Goal: Task Accomplishment & Management: Manage account settings

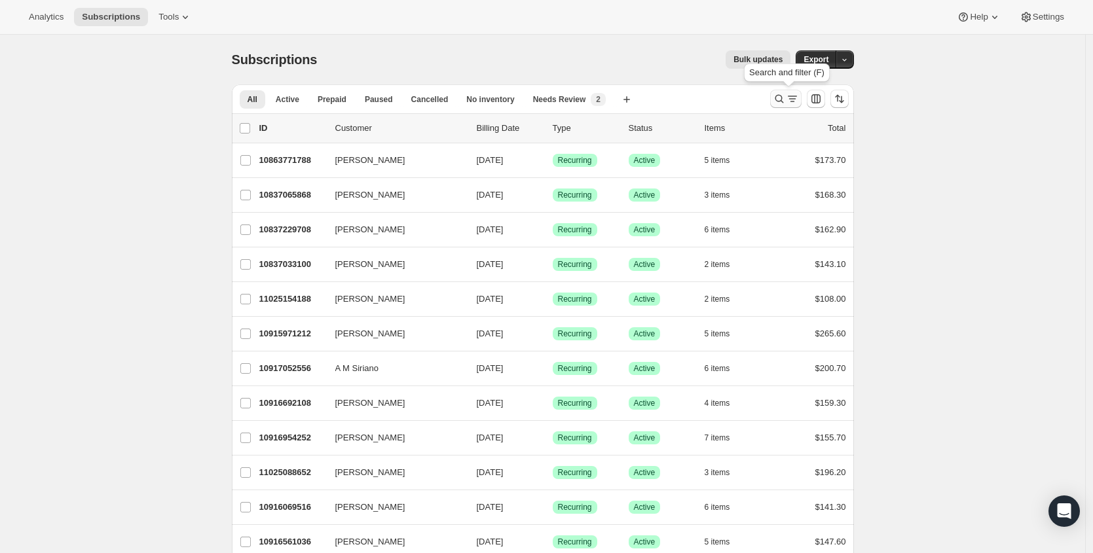
click at [790, 97] on icon "Search and filter results" at bounding box center [792, 98] width 13 height 13
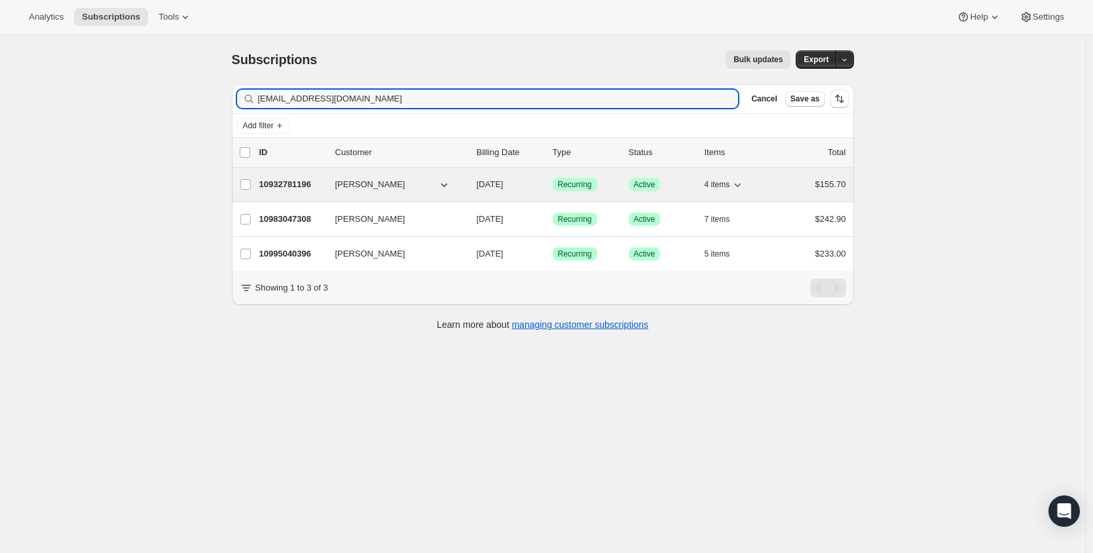
type input "[EMAIL_ADDRESS][DOMAIN_NAME]"
click at [300, 183] on p "10932781196" at bounding box center [291, 184] width 65 height 13
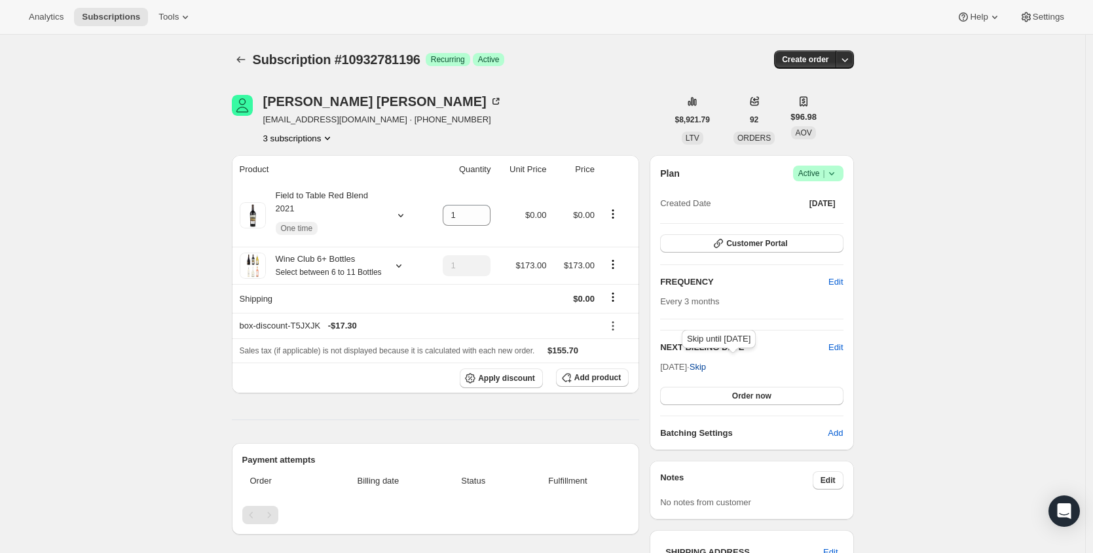
click at [706, 366] on span "Skip" at bounding box center [698, 367] width 16 height 13
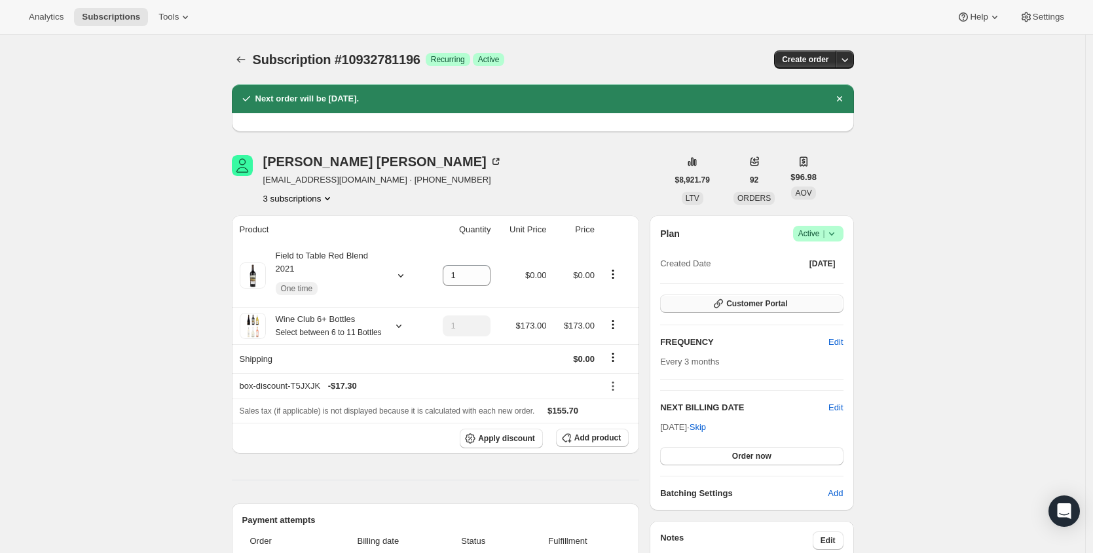
click at [796, 299] on button "Customer Portal" at bounding box center [751, 304] width 183 height 18
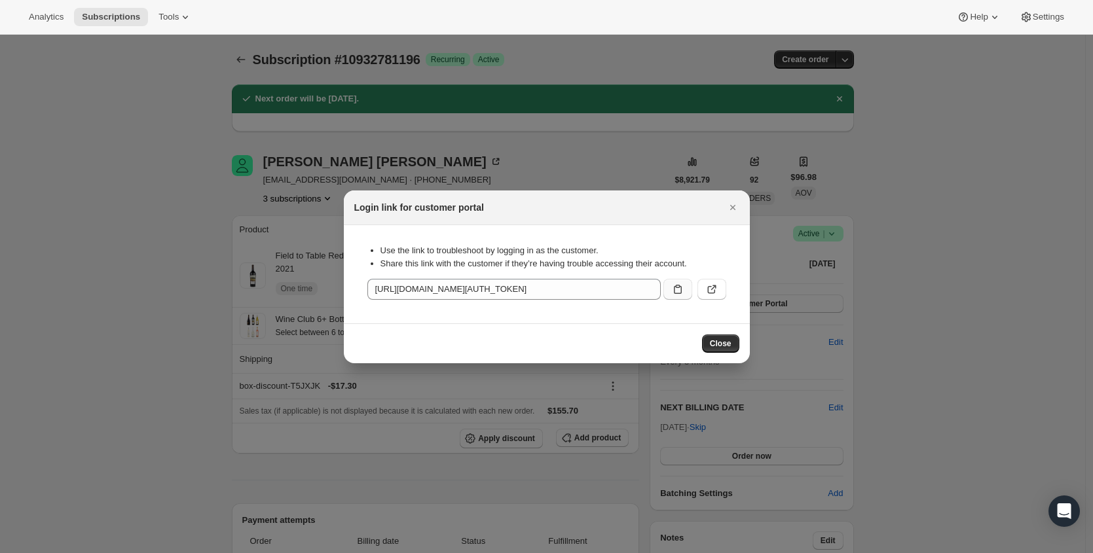
click at [680, 289] on icon ":rgq:" at bounding box center [677, 289] width 13 height 13
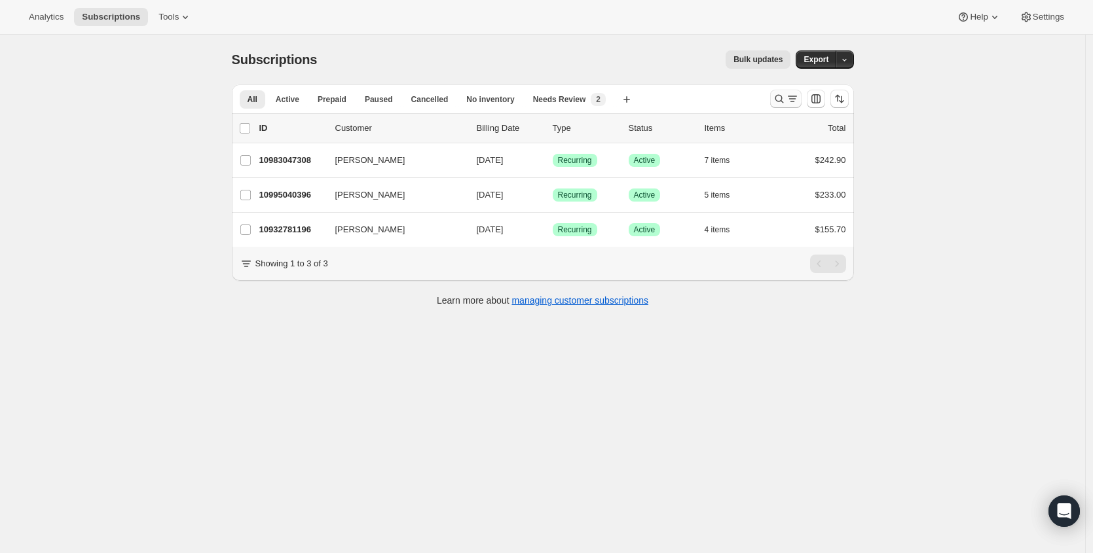
click at [777, 105] on button "Search and filter results" at bounding box center [785, 99] width 31 height 18
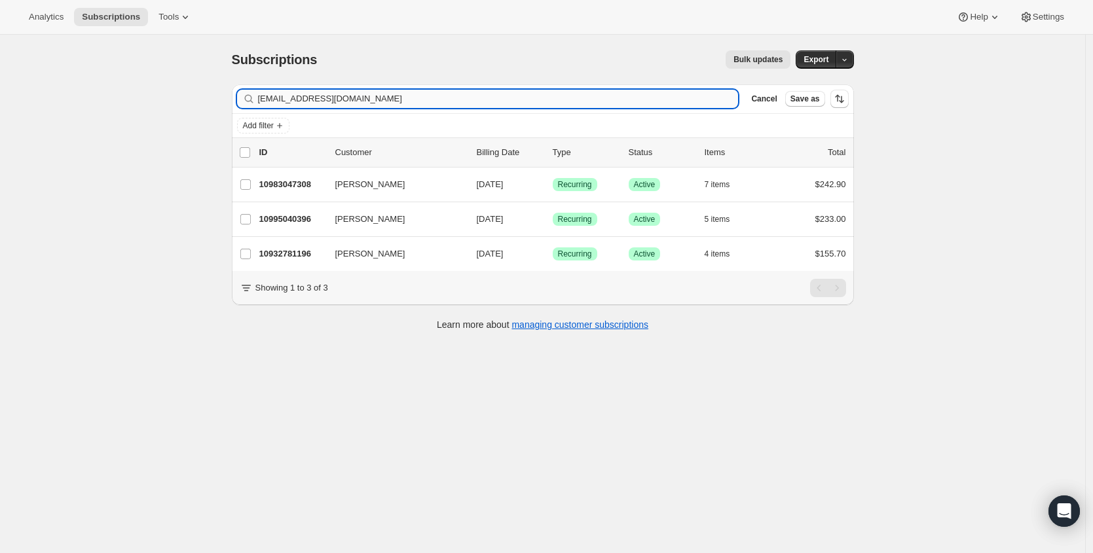
click at [542, 97] on input "byers10188@aol.com" at bounding box center [498, 99] width 481 height 18
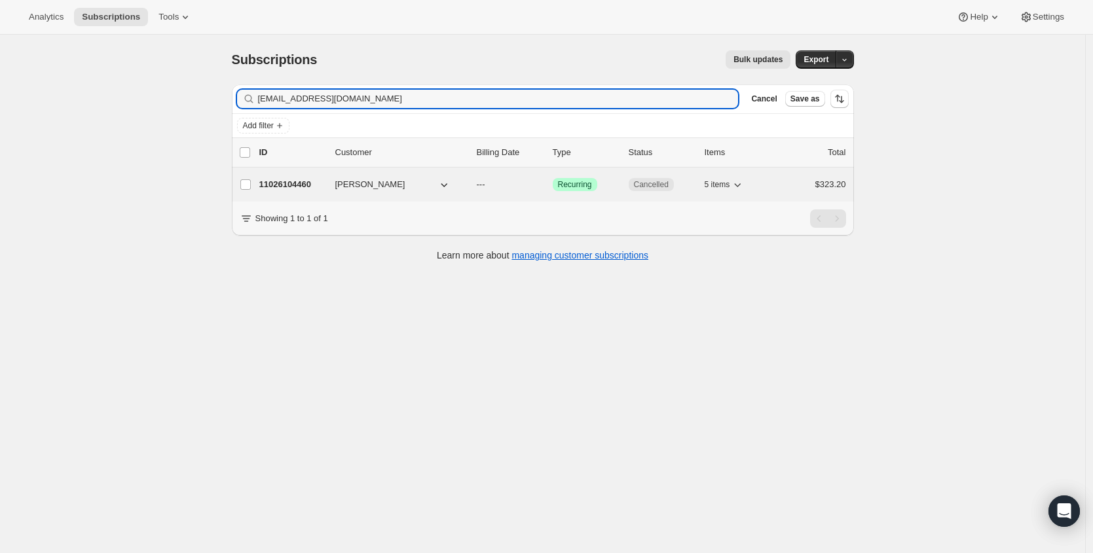
type input "premierxgroup@gmail.com"
click at [295, 188] on p "11026104460" at bounding box center [291, 184] width 65 height 13
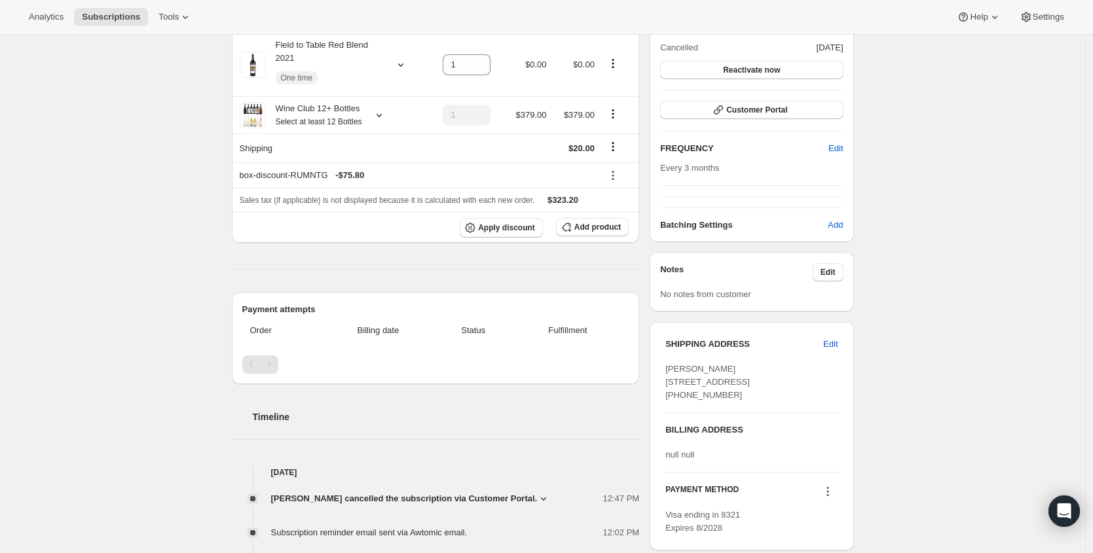
scroll to position [60, 0]
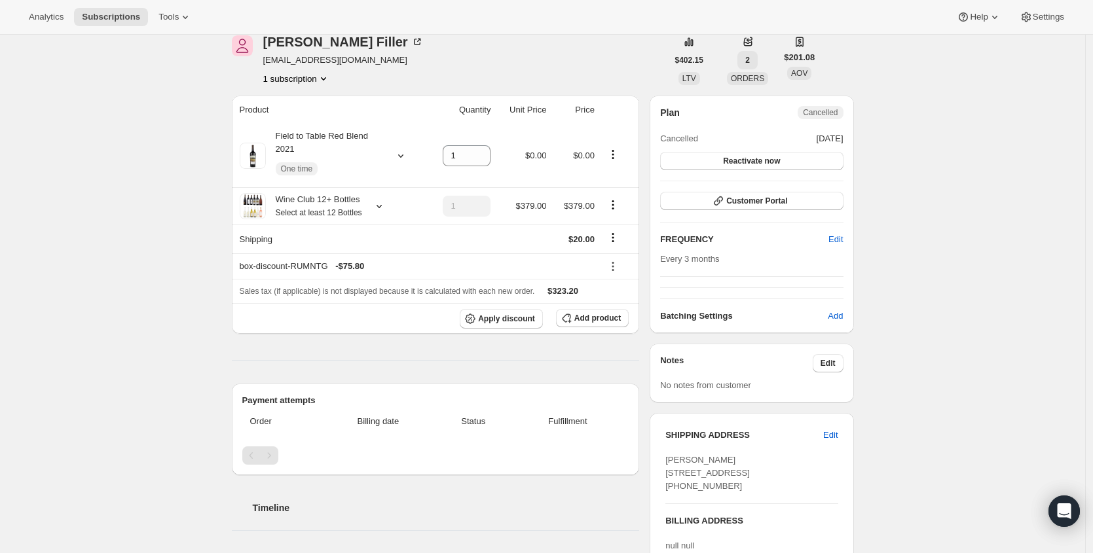
click at [758, 62] on button "2" at bounding box center [747, 60] width 20 height 18
click at [756, 55] on button "2" at bounding box center [747, 60] width 20 height 18
click at [580, 360] on div "Product Quantity Unit Price Price Field to Table Red Blend 2021 One time 1 $0.0…" at bounding box center [436, 498] width 408 height 805
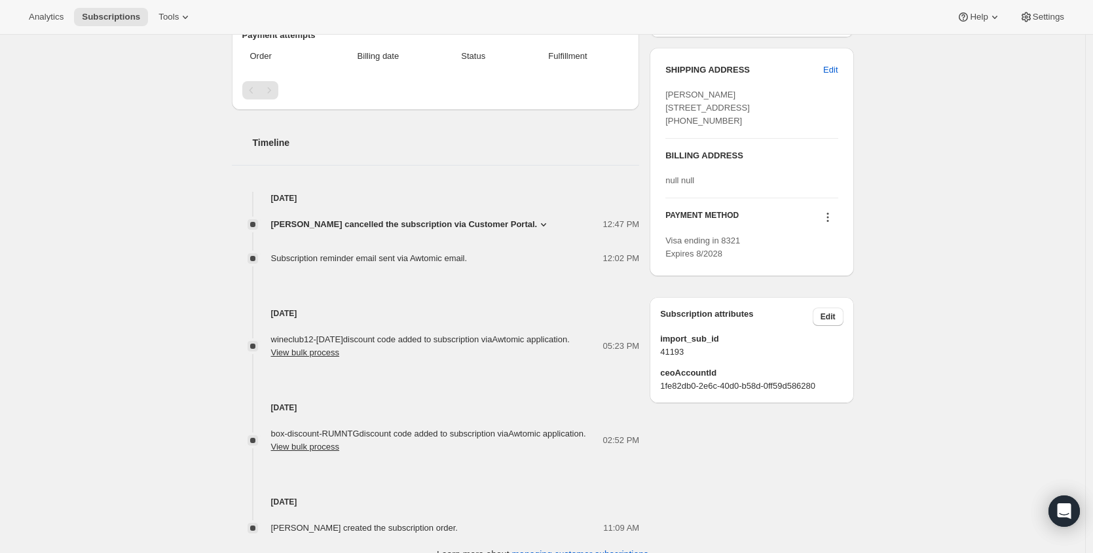
scroll to position [447, 0]
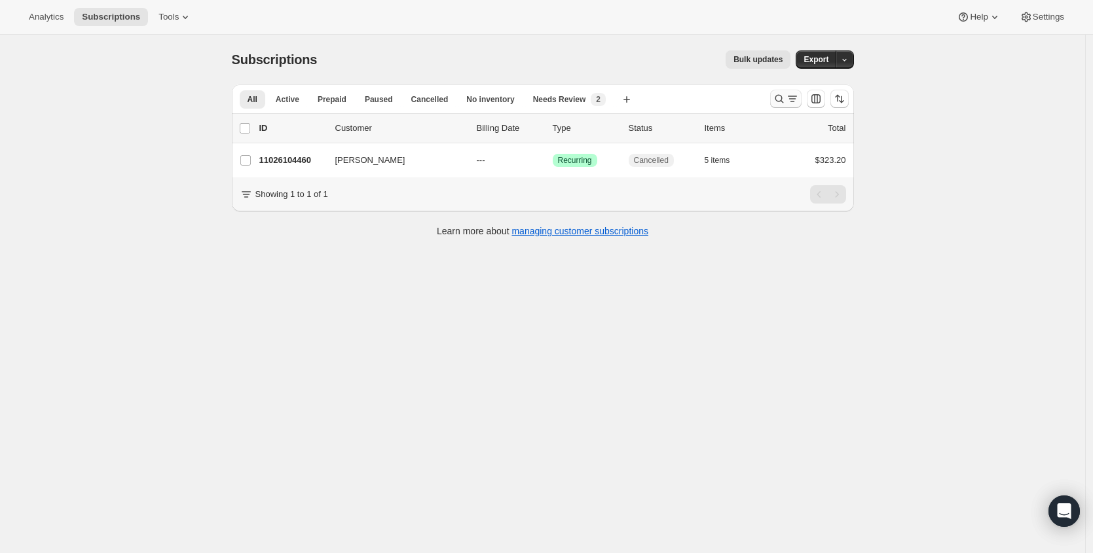
click at [794, 99] on icon "Search and filter results" at bounding box center [792, 98] width 13 height 13
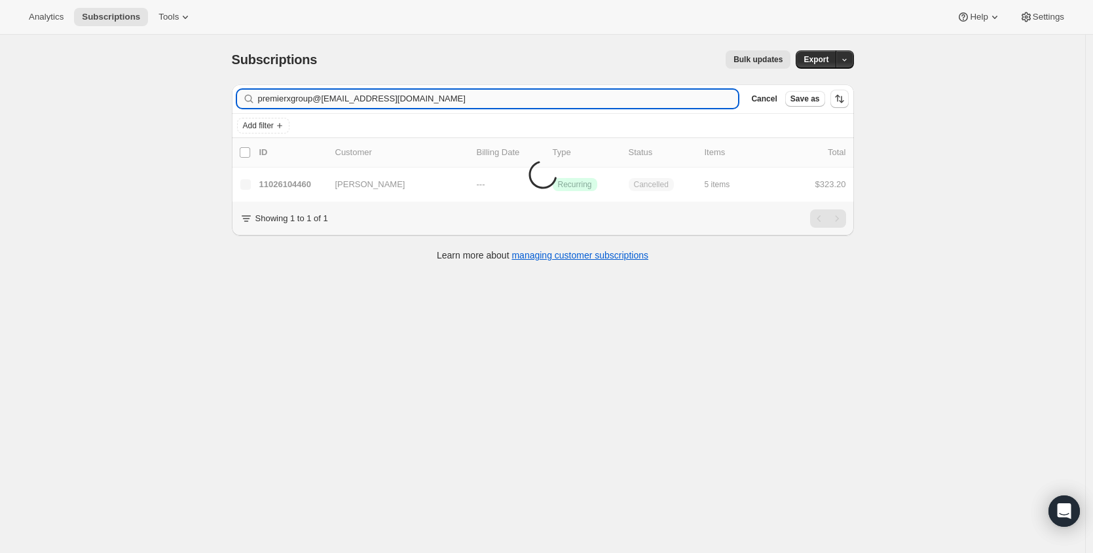
click at [522, 103] on input "premierxgroup@gmail.comerikaarevalo23@gmail.com" at bounding box center [498, 99] width 481 height 18
click at [522, 102] on input "premierxgroup@gmail.comerikaarevalo23@gmail.com" at bounding box center [498, 99] width 481 height 18
type input "erikaarevalo23@gmail.com"
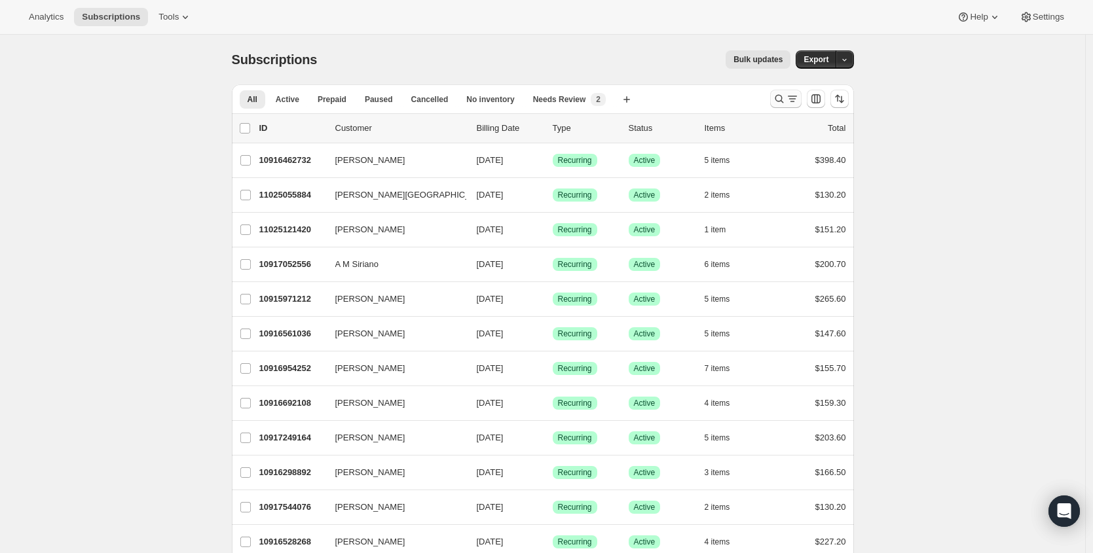
click at [796, 100] on icon "Search and filter results" at bounding box center [792, 98] width 13 height 13
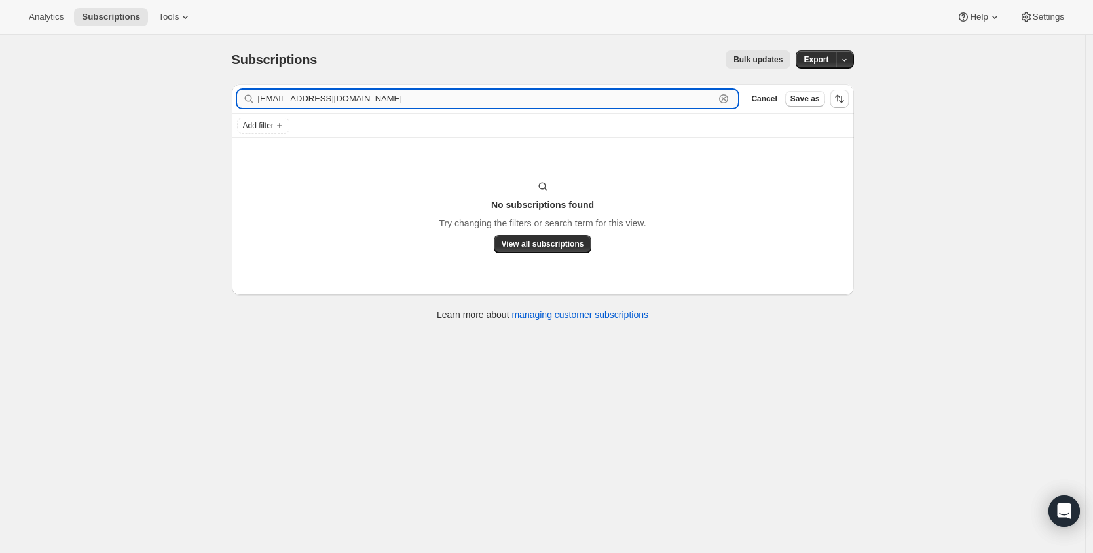
click at [357, 103] on input "Migaberi_pa@yahoo.com" at bounding box center [486, 99] width 457 height 18
click at [357, 104] on input "Migaberi_pa@yahoo.com" at bounding box center [486, 99] width 457 height 18
paste input "Erikaarevalo23@gmail"
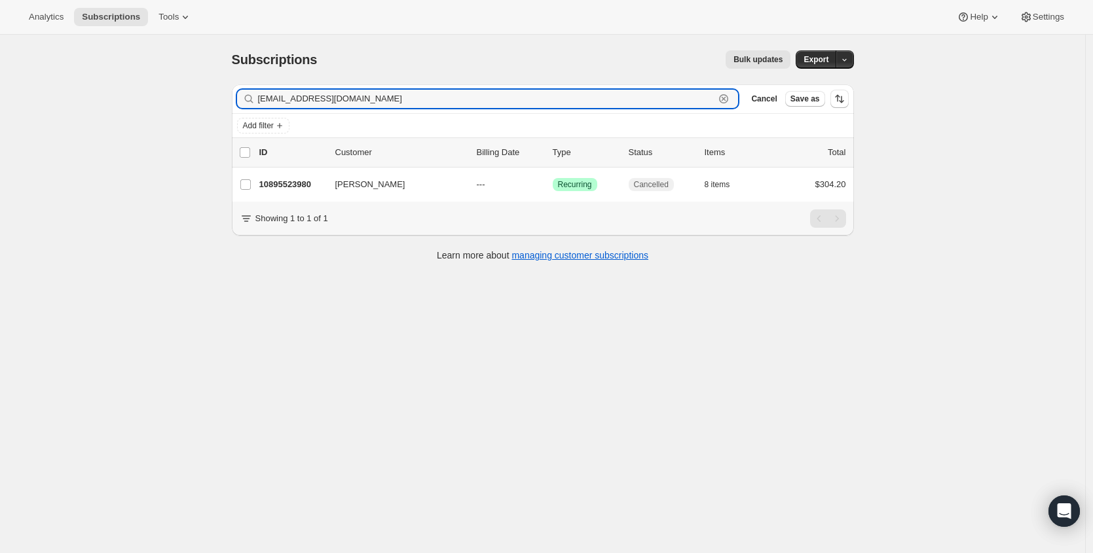
type input "Erikaarevalo23@gmail.com"
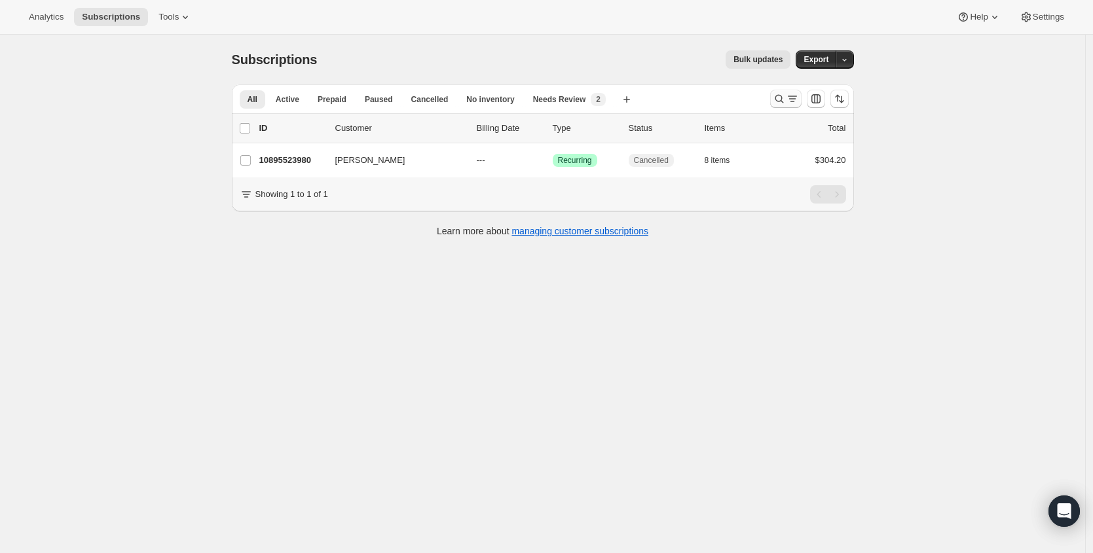
click at [786, 98] on icon "Search and filter results" at bounding box center [779, 98] width 13 height 13
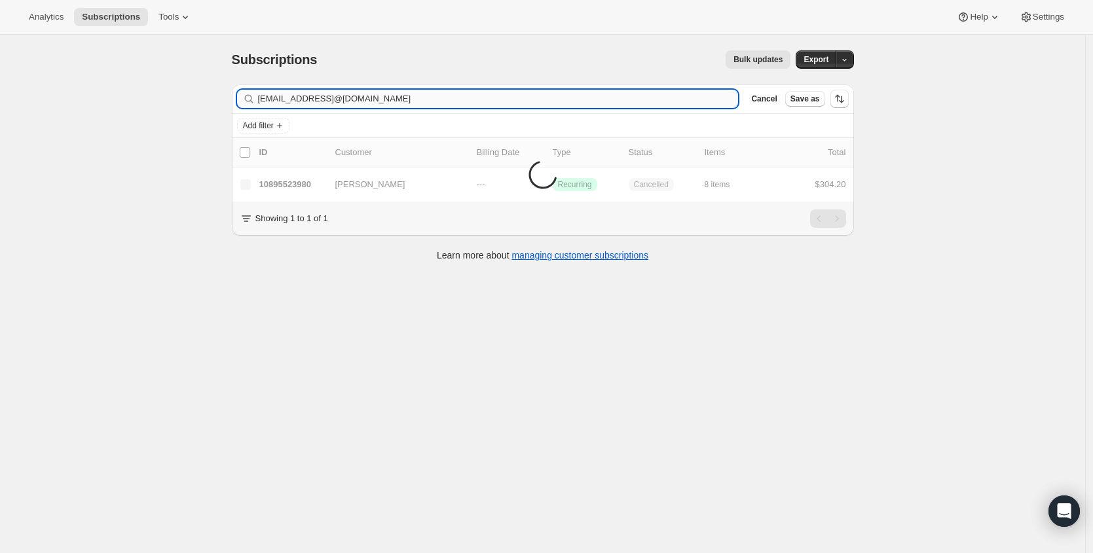
click at [354, 103] on input "Erikaarevalo23@gmail.comcrshausler@icloud.com" at bounding box center [498, 99] width 481 height 18
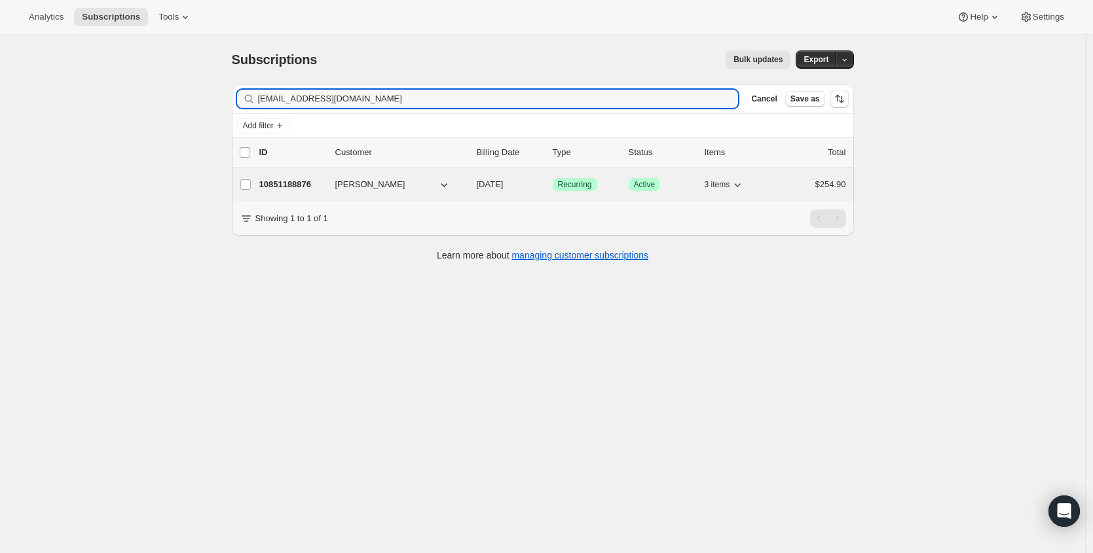
type input "crshausler@icloud.com"
click at [296, 189] on p "10851188876" at bounding box center [291, 184] width 65 height 13
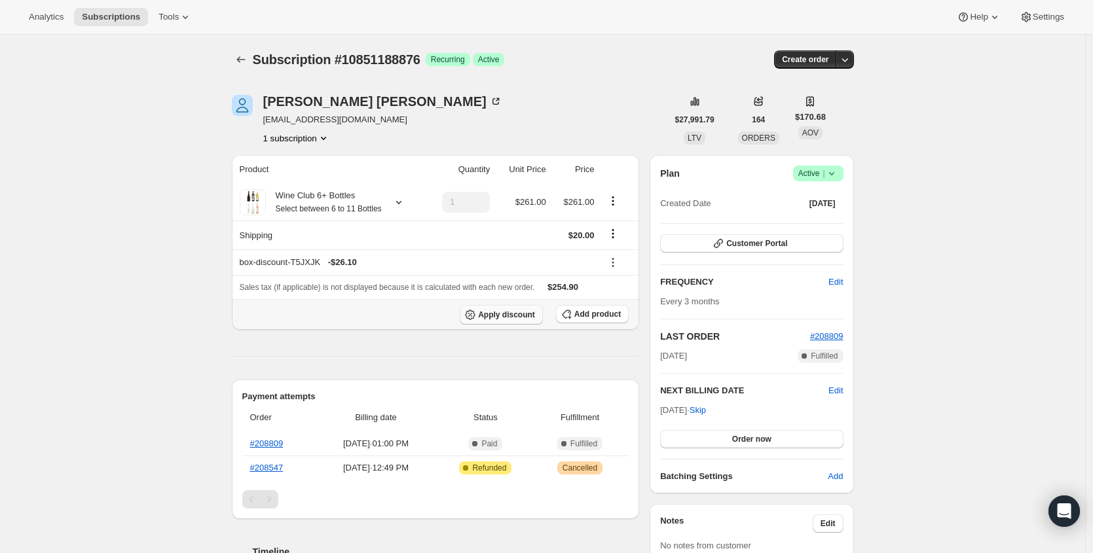
click at [526, 320] on span "Apply discount" at bounding box center [506, 315] width 57 height 10
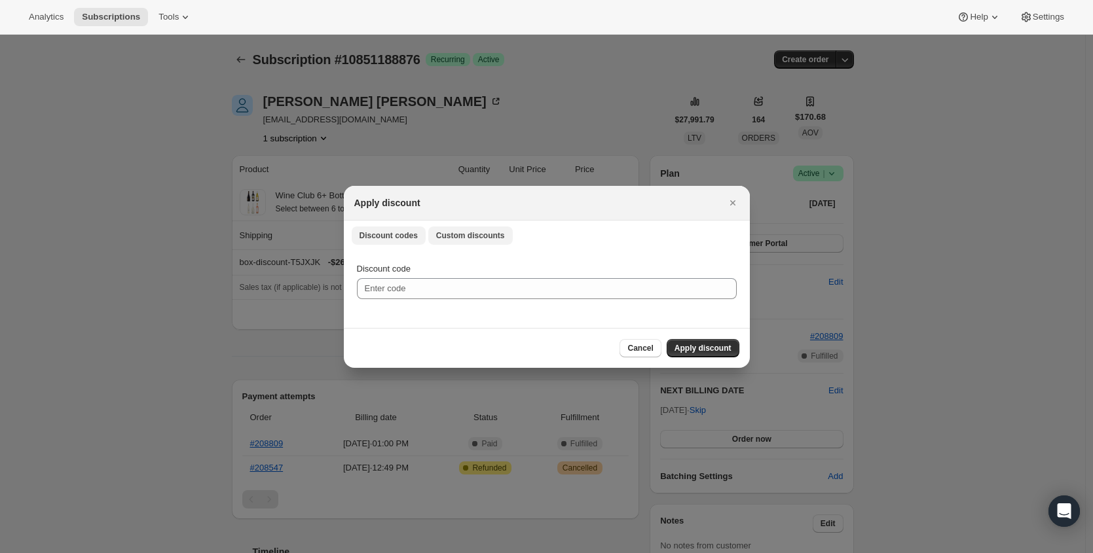
click at [491, 242] on button "Custom discounts" at bounding box center [470, 236] width 84 height 18
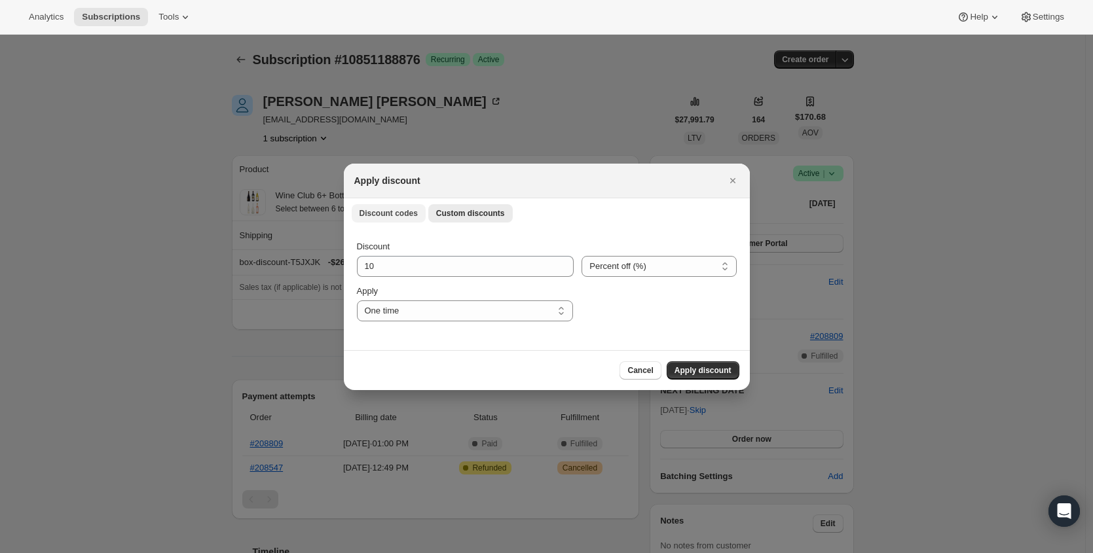
click at [392, 210] on span "Discount codes" at bounding box center [389, 213] width 58 height 10
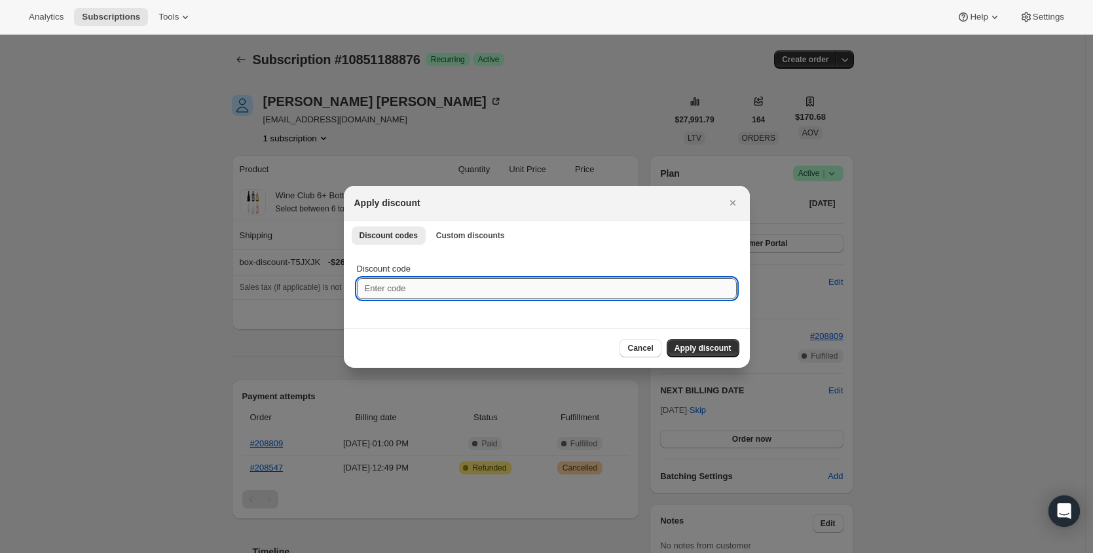
click at [426, 287] on input "Discount code" at bounding box center [547, 288] width 380 height 21
type input "freeshipping"
drag, startPoint x: 388, startPoint y: 238, endPoint x: 408, endPoint y: 236, distance: 20.3
click at [388, 238] on span "Discount codes" at bounding box center [389, 236] width 58 height 10
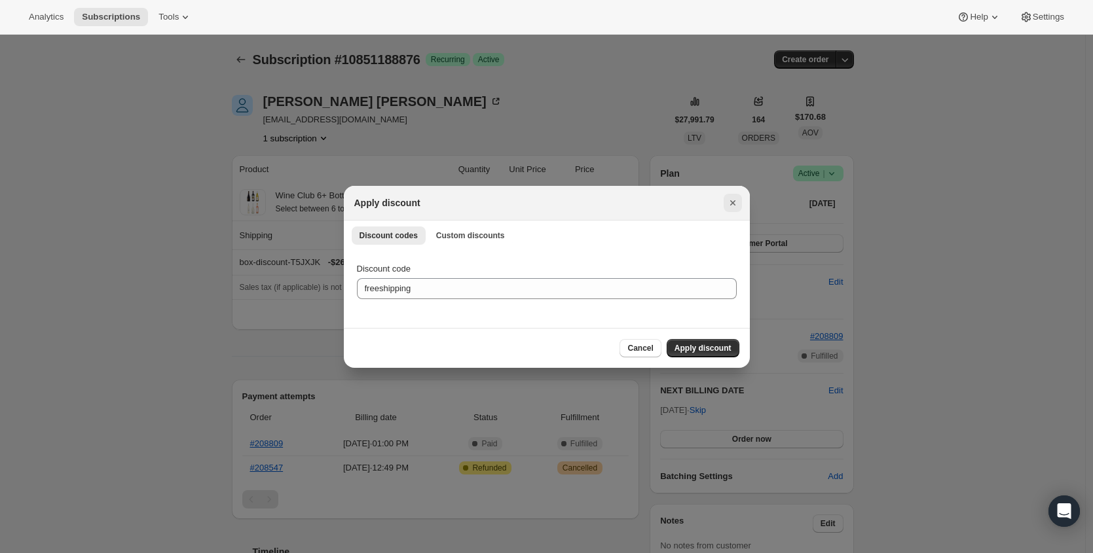
click at [732, 206] on icon "Close" at bounding box center [732, 202] width 13 height 13
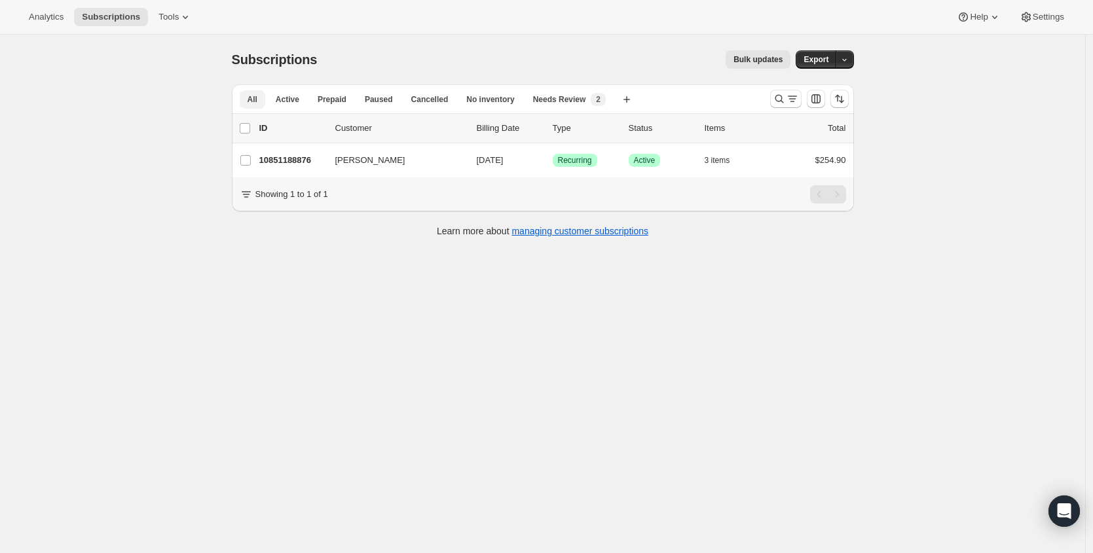
click at [257, 103] on span "All" at bounding box center [253, 99] width 10 height 10
click at [779, 99] on icon "Search and filter results" at bounding box center [779, 99] width 9 height 9
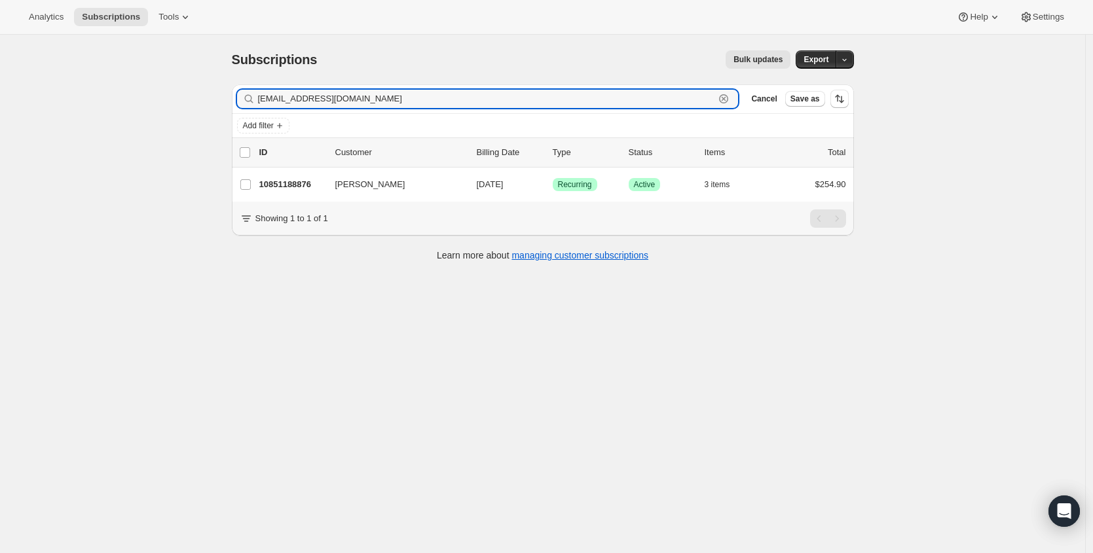
click at [727, 99] on icon "button" at bounding box center [723, 98] width 13 height 13
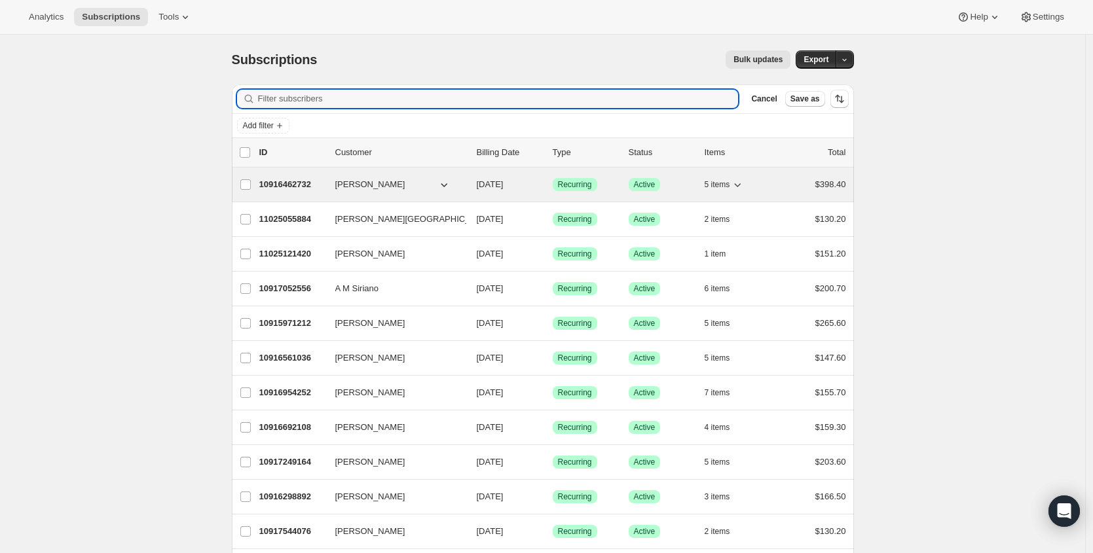
click at [295, 187] on p "10916462732" at bounding box center [291, 184] width 65 height 13
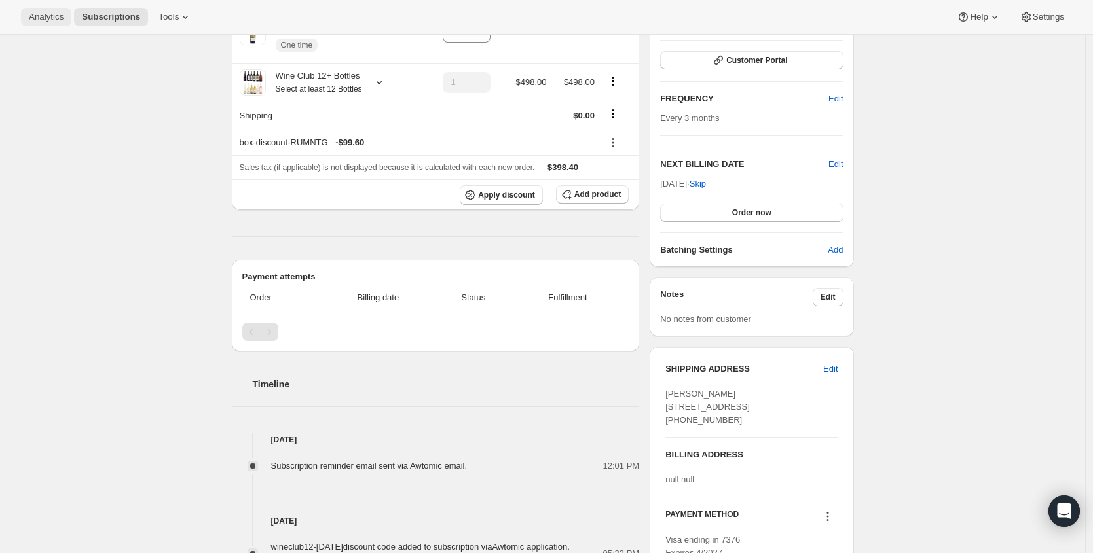
scroll to position [107, 0]
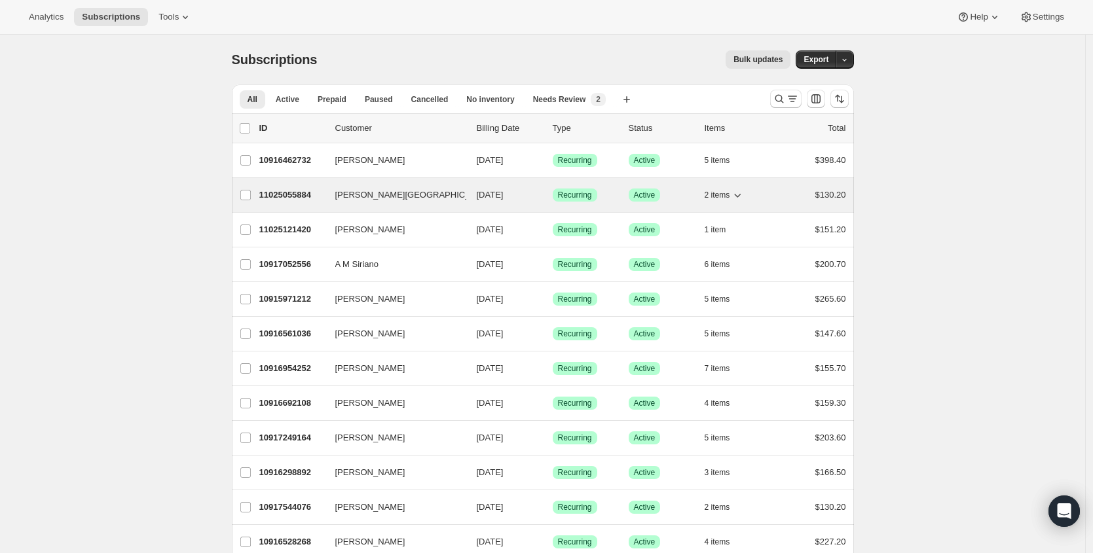
click at [264, 193] on p "11025055884" at bounding box center [291, 195] width 65 height 13
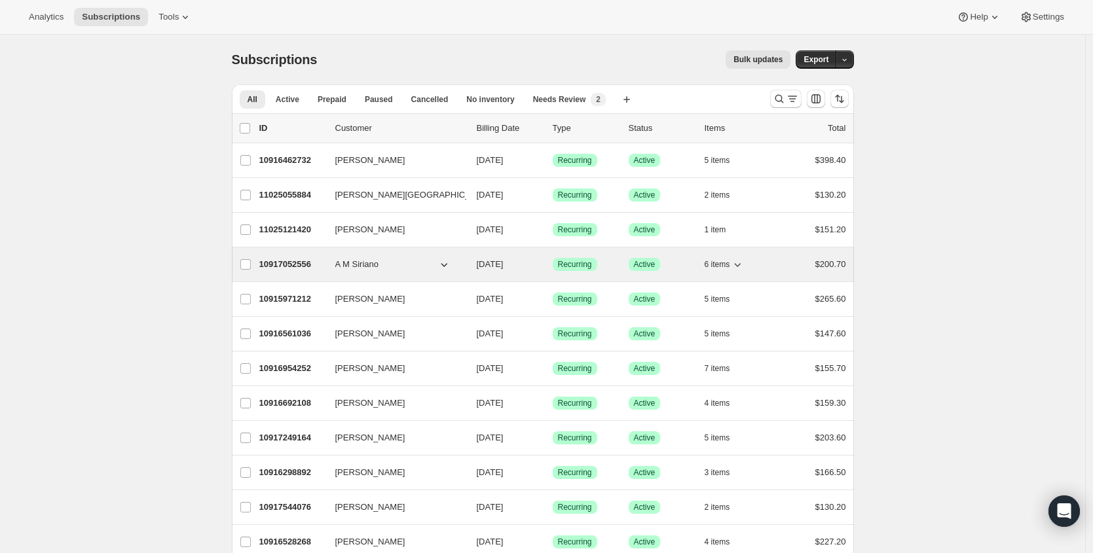
click at [301, 271] on div "10917052556 A M Siriano 08/14/2025 Success Recurring Success Active 6 items $20…" at bounding box center [552, 264] width 587 height 18
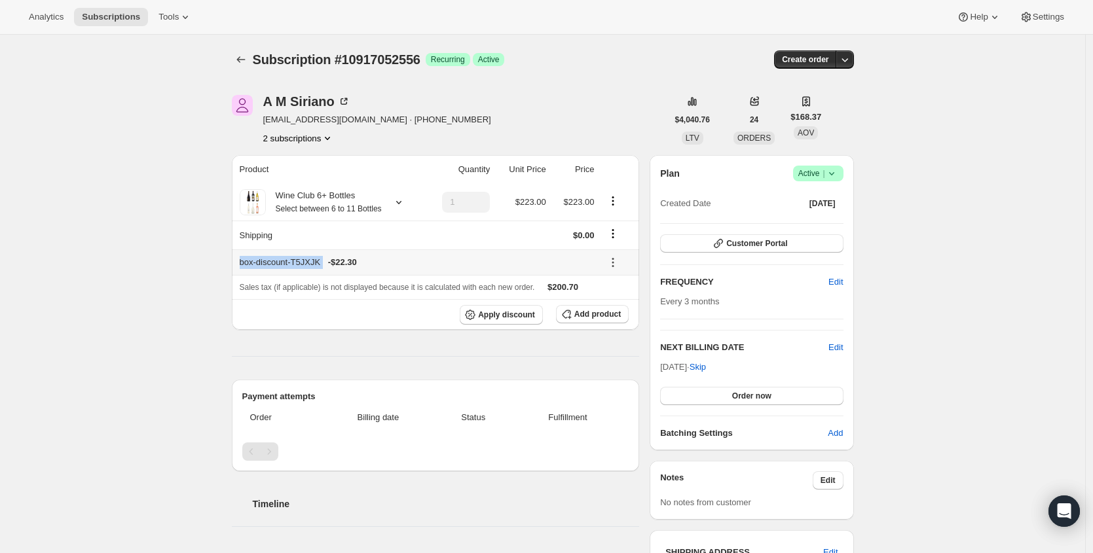
drag, startPoint x: 240, startPoint y: 274, endPoint x: 333, endPoint y: 276, distance: 92.3
click at [333, 275] on th "box-discount-T5JXJK - $22.30" at bounding box center [415, 263] width 367 height 26
copy div "box-discount-T5JXJK"
drag, startPoint x: 332, startPoint y: 275, endPoint x: 238, endPoint y: 270, distance: 93.8
click at [237, 271] on th "box-discount-T5JXJK - $22.30" at bounding box center [415, 263] width 367 height 26
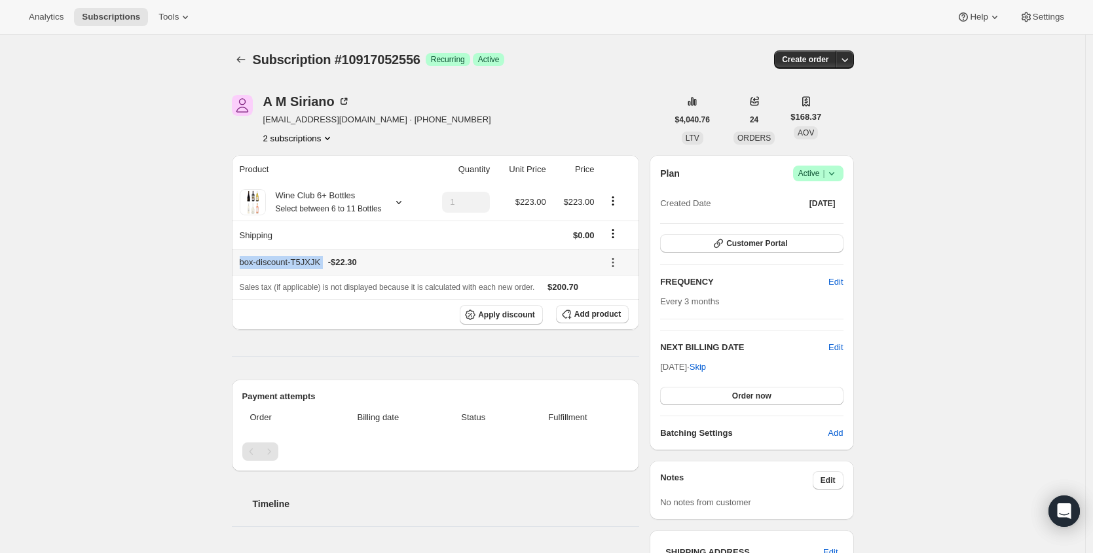
copy div "box-discount-T5JXJK"
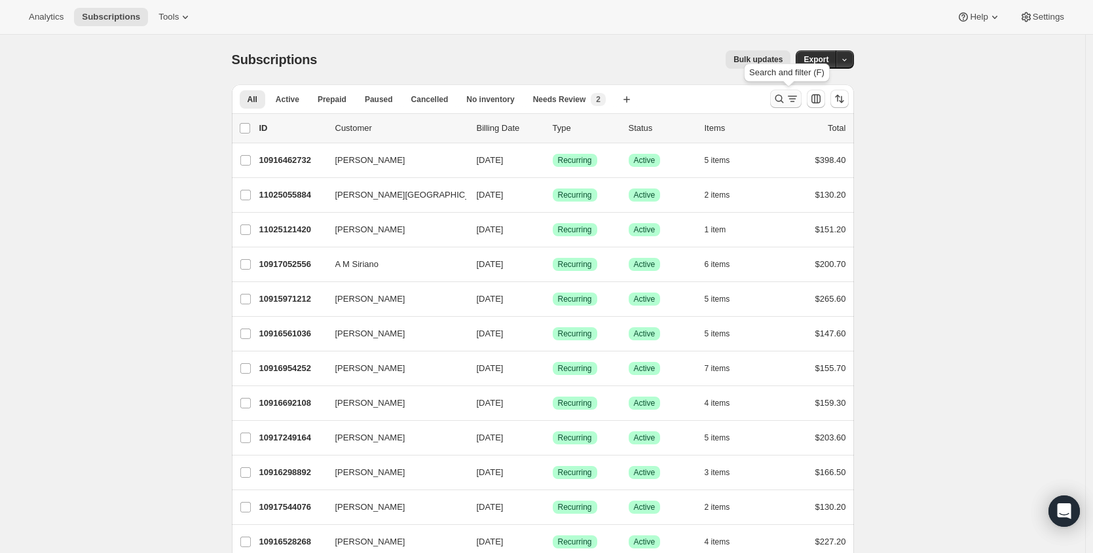
click at [790, 100] on icon "Search and filter results" at bounding box center [792, 98] width 13 height 13
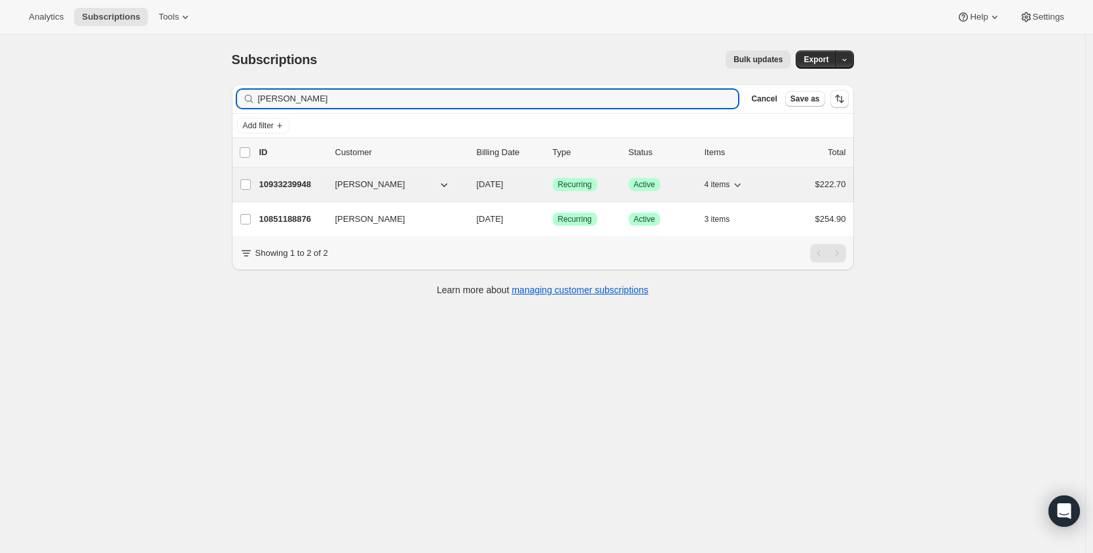
type input "[PERSON_NAME]"
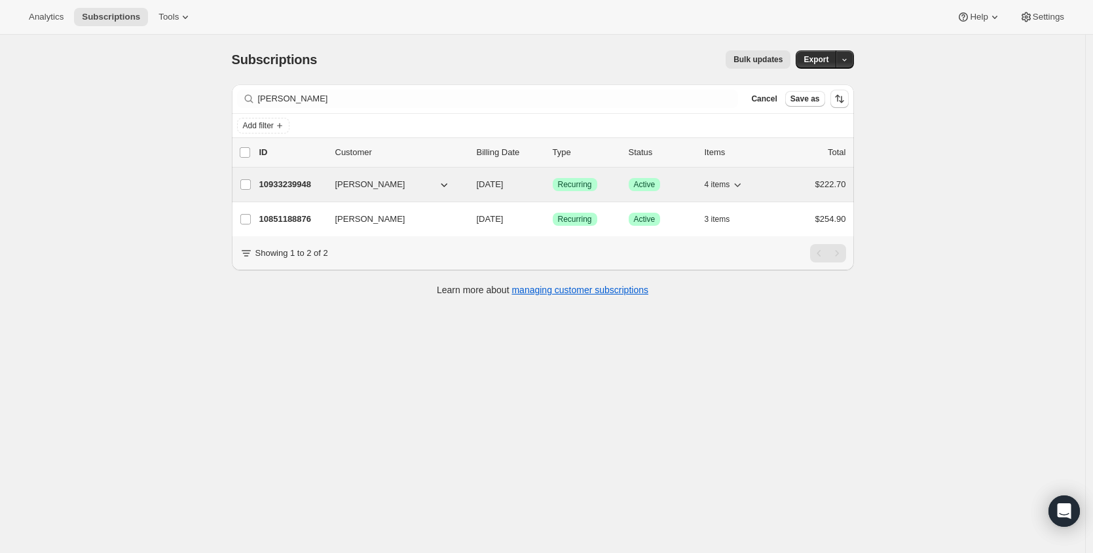
click at [282, 191] on p "10933239948" at bounding box center [291, 184] width 65 height 13
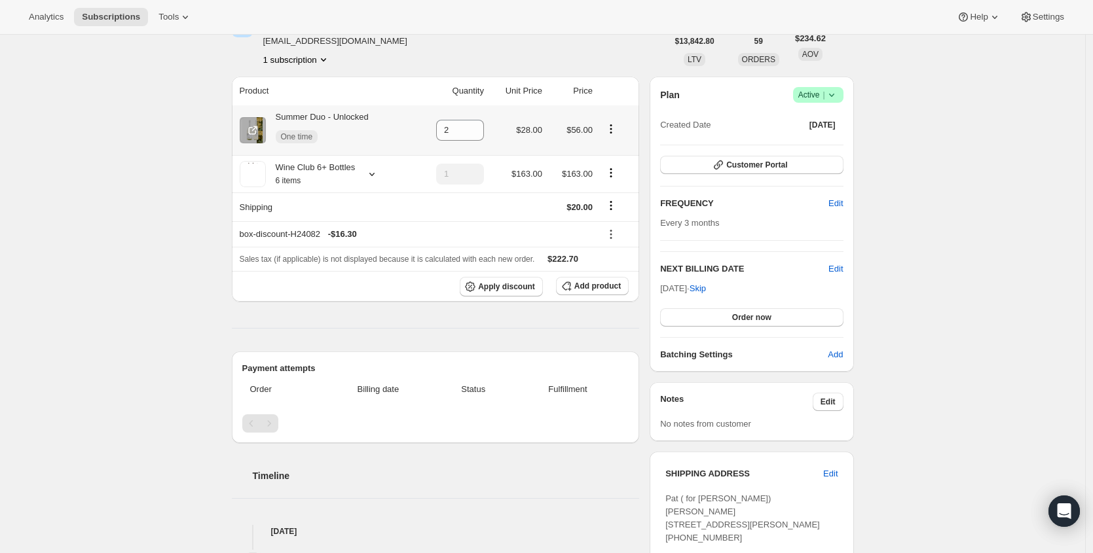
scroll to position [80, 0]
click at [614, 238] on icon at bounding box center [610, 233] width 13 height 13
click at [615, 253] on span "Edit" at bounding box center [619, 259] width 31 height 13
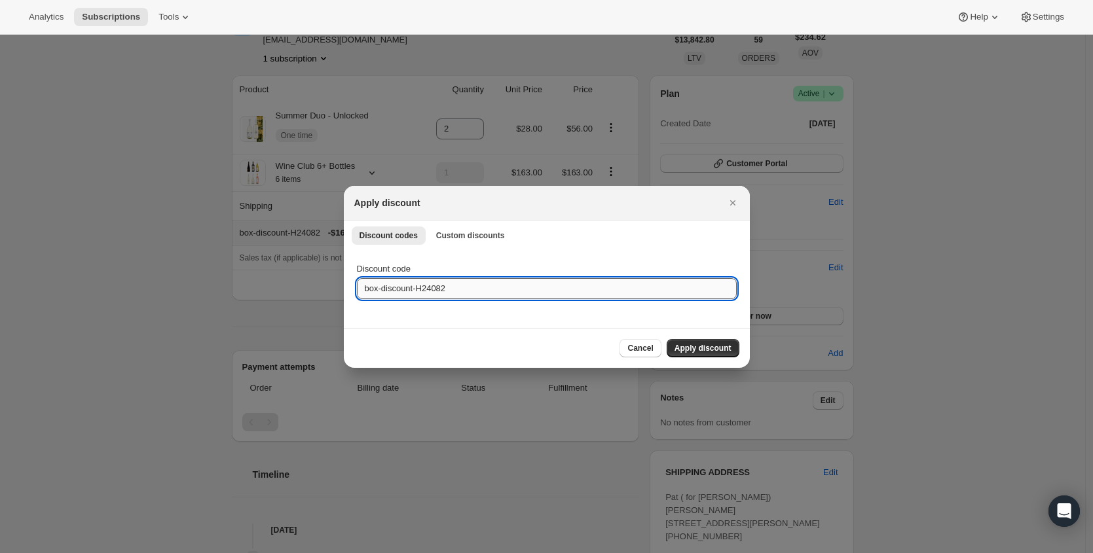
click at [447, 280] on input "box-discount-H24082" at bounding box center [547, 288] width 380 height 21
click at [446, 280] on input "box-discount-H24082" at bounding box center [547, 288] width 380 height 21
paste input "T5JXJK"
type input "box-discount-T5JXJK"
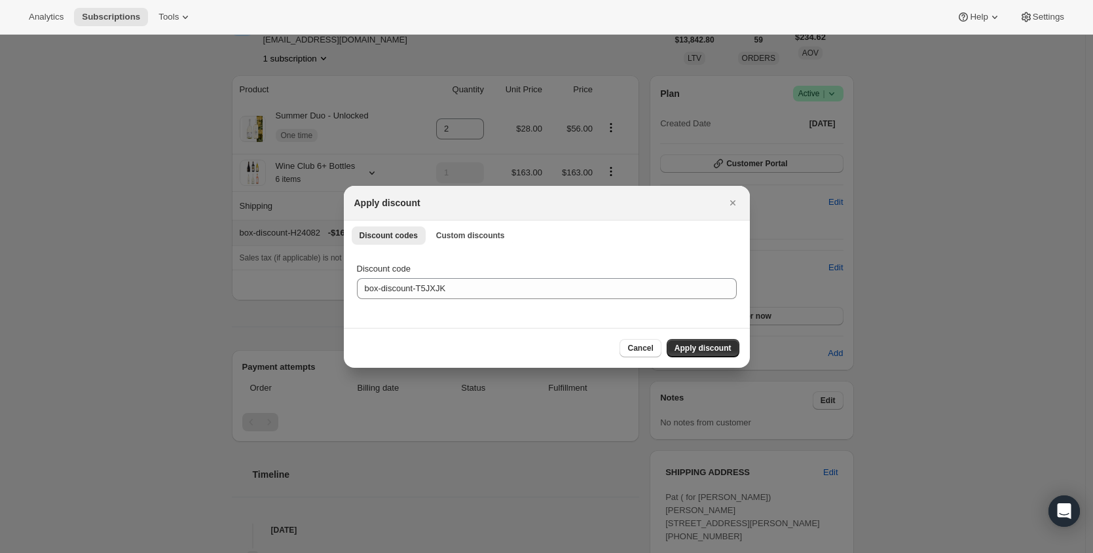
click at [703, 343] on span "Apply discount" at bounding box center [703, 348] width 57 height 10
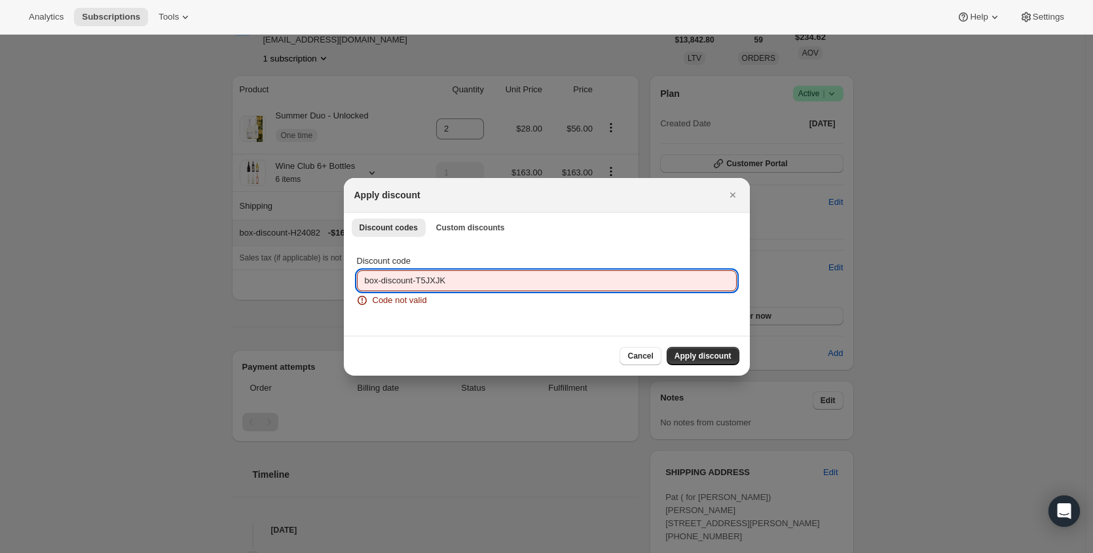
click at [475, 283] on input "box-discount-T5JXJK" at bounding box center [547, 280] width 380 height 21
drag, startPoint x: 420, startPoint y: 282, endPoint x: 271, endPoint y: 272, distance: 149.7
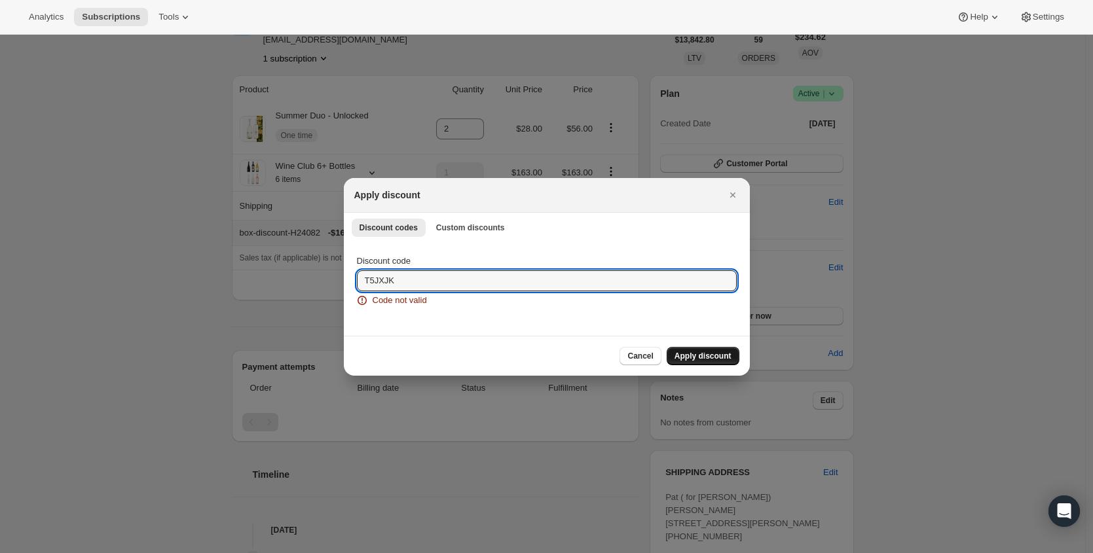
type input "T5JXJK"
click at [691, 365] on button "Apply discount" at bounding box center [703, 356] width 73 height 18
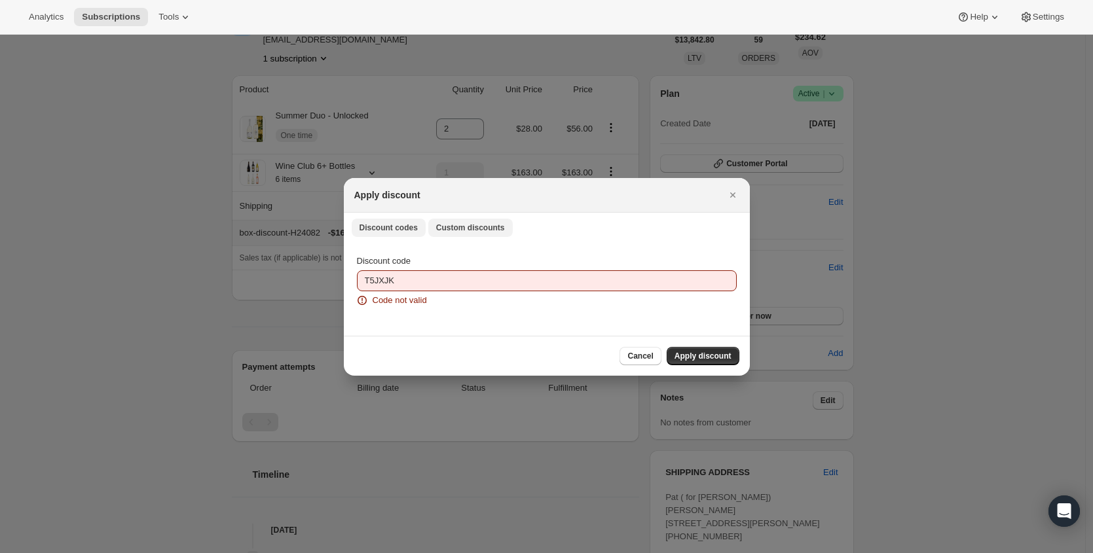
click at [440, 220] on button "Custom discounts" at bounding box center [470, 228] width 84 height 18
select select "indefinitely"
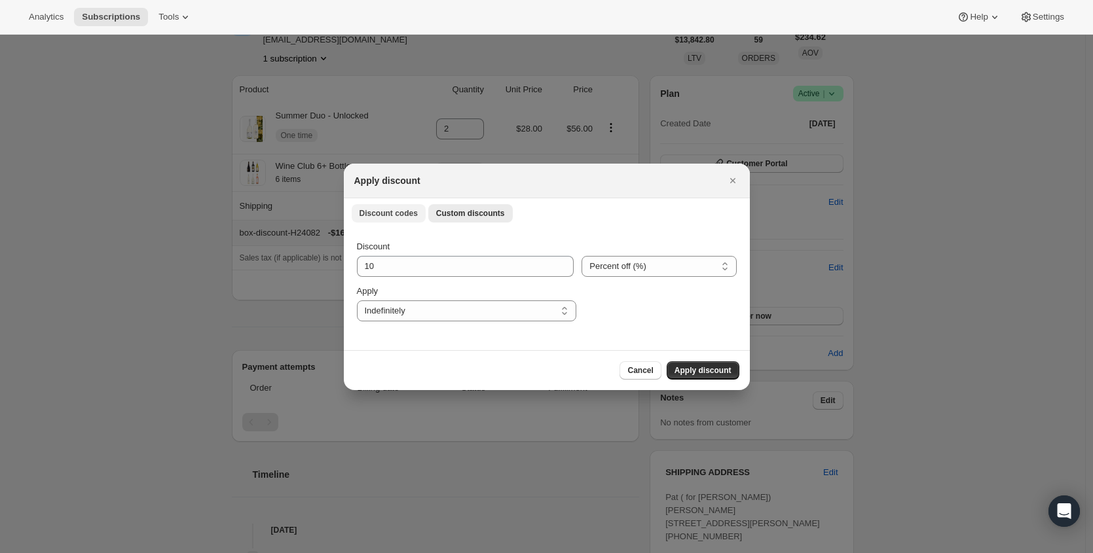
click at [393, 206] on button "Discount codes" at bounding box center [389, 213] width 74 height 18
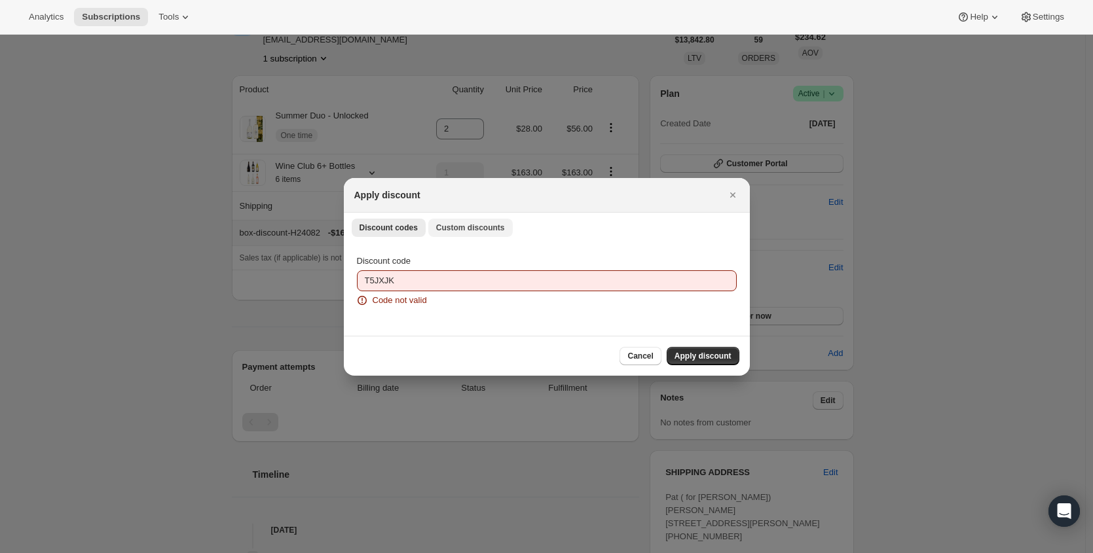
click at [464, 223] on span "Custom discounts" at bounding box center [470, 228] width 69 height 10
select select "indefinitely"
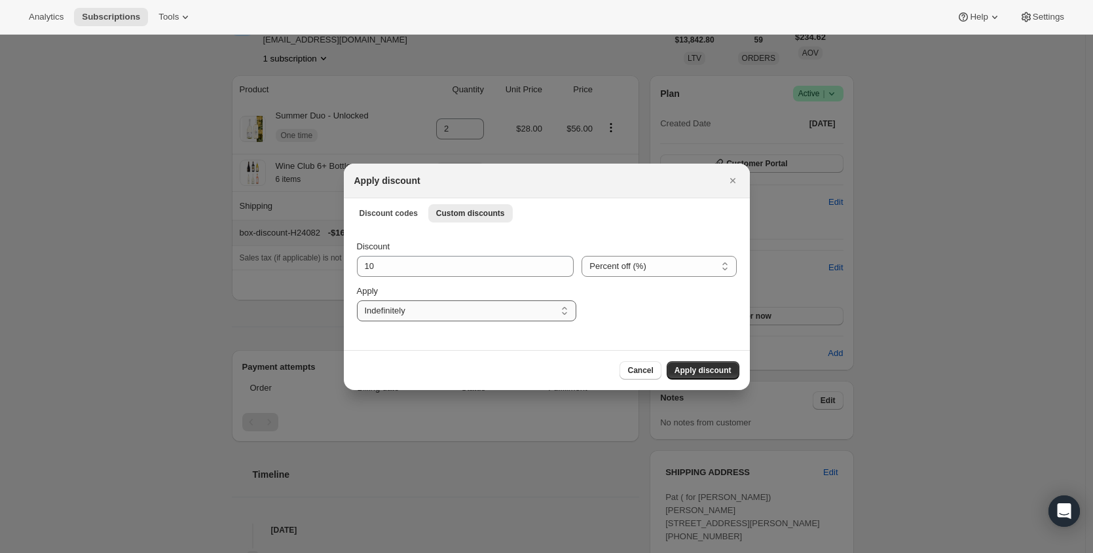
click at [448, 314] on select "One time Specify instances... Indefinitely" at bounding box center [466, 311] width 219 height 21
click at [476, 265] on input "10" at bounding box center [456, 266] width 198 height 21
click at [618, 270] on select "Percent off (%) Amount off ($)" at bounding box center [659, 266] width 155 height 21
select select "fixed"
click at [582, 256] on select "Percent off (%) Amount off ($)" at bounding box center [659, 266] width 155 height 21
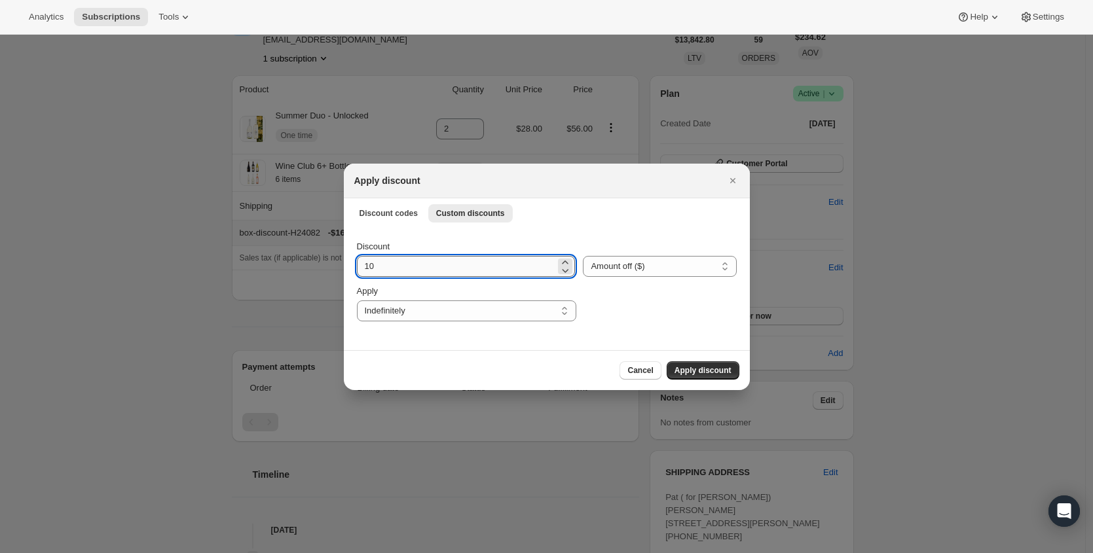
click at [471, 268] on input "10" at bounding box center [456, 266] width 199 height 21
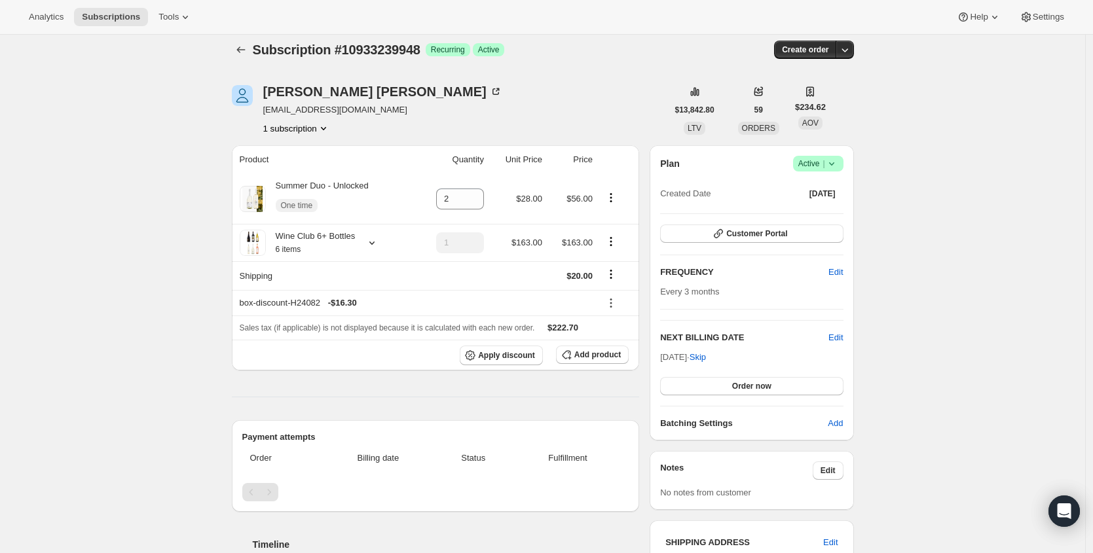
scroll to position [9, 0]
click at [618, 276] on icon "Shipping actions" at bounding box center [610, 275] width 13 height 13
click at [616, 276] on icon "Shipping actions" at bounding box center [610, 275] width 13 height 13
click at [612, 295] on button "Edit shipping rate" at bounding box center [613, 301] width 73 height 21
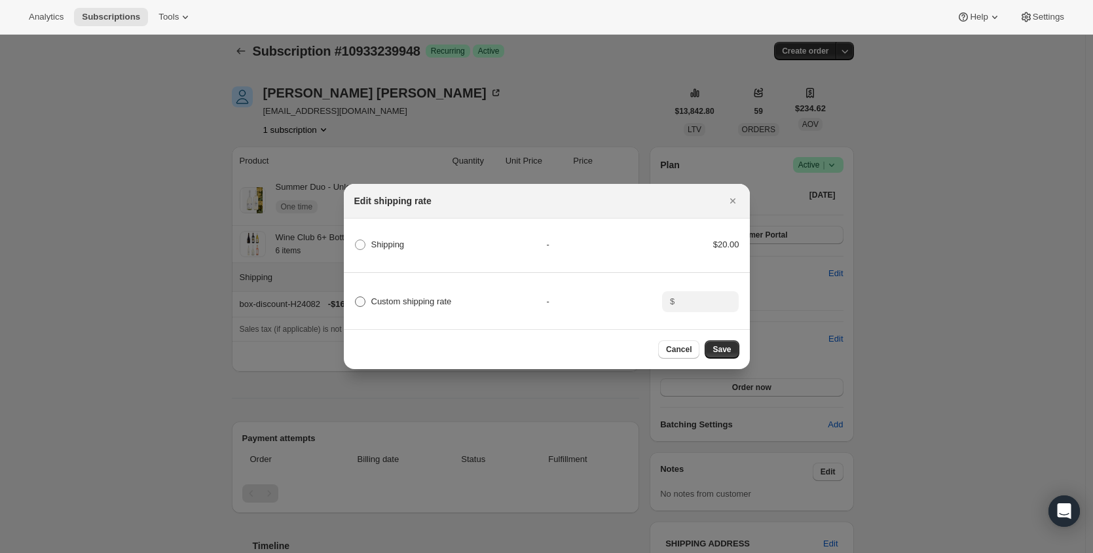
click at [358, 297] on span ":rdq:" at bounding box center [360, 302] width 10 height 10
click at [356, 297] on input "Custom shipping rate" at bounding box center [355, 297] width 1 height 1
radio input "true"
click at [701, 299] on input ":rdq:" at bounding box center [698, 301] width 41 height 21
type input "0.00"
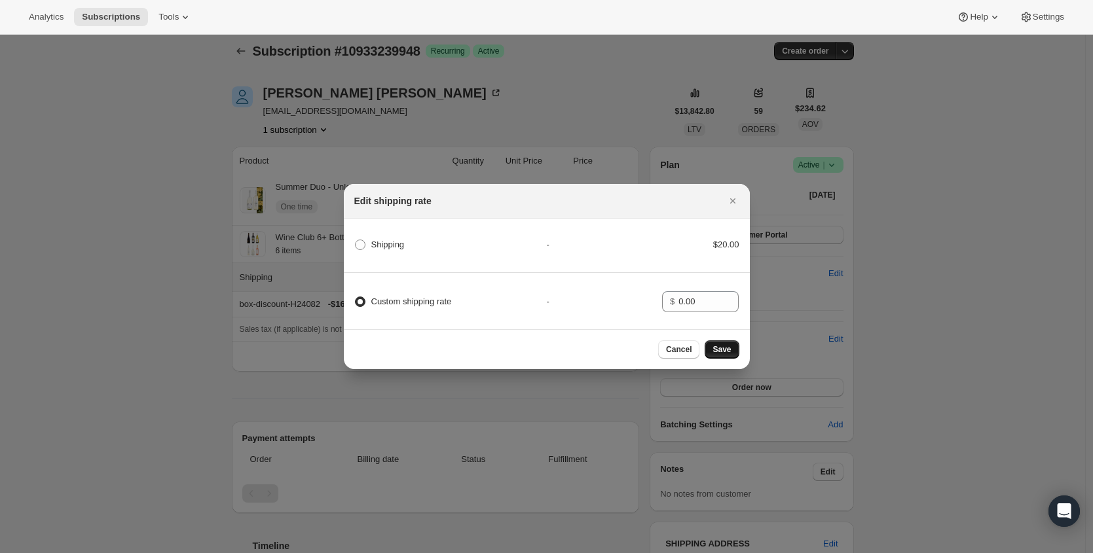
click at [728, 350] on span "Save" at bounding box center [722, 349] width 18 height 10
